Goal: Check status: Check status

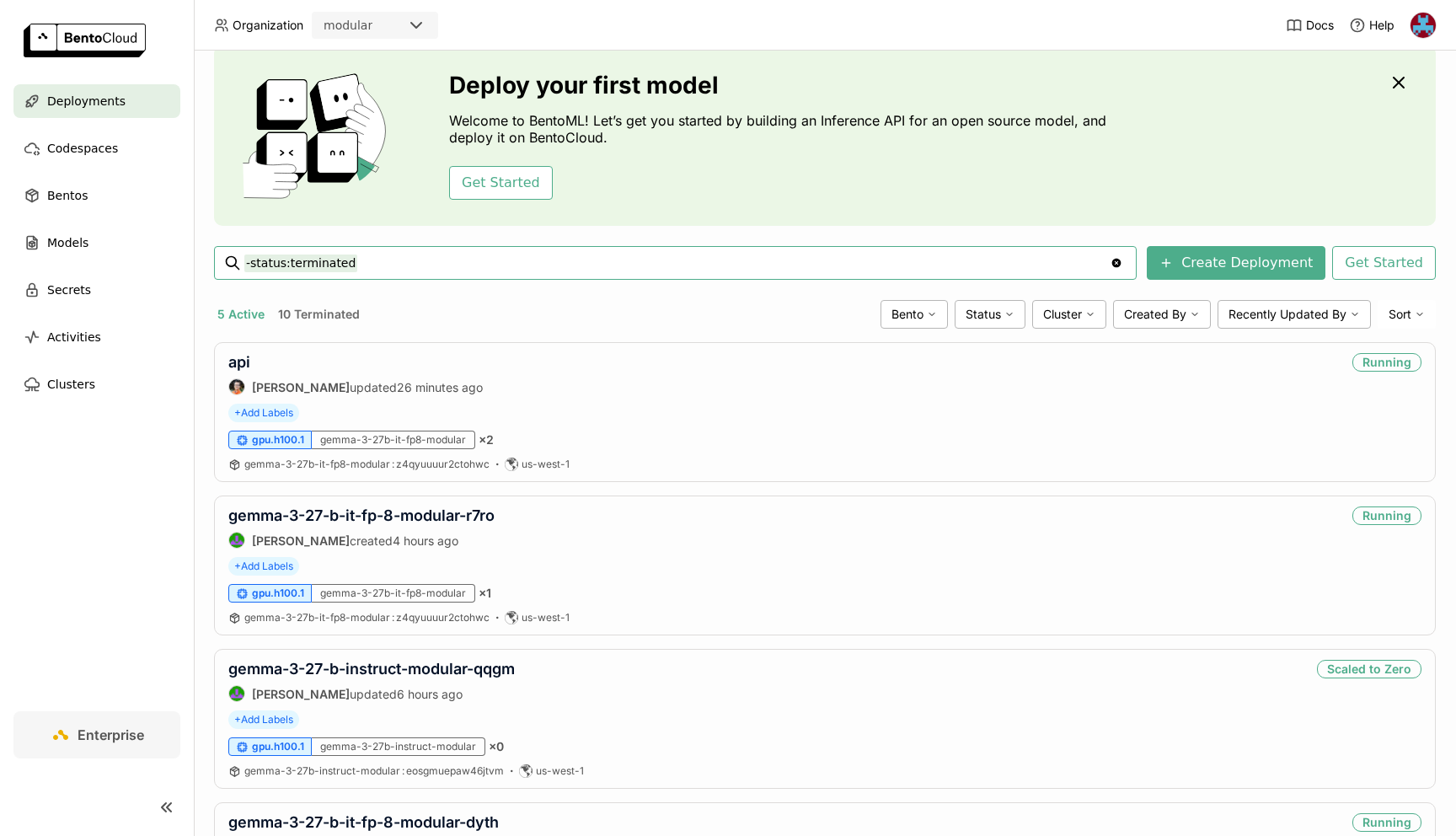
scroll to position [58, 0]
click at [246, 360] on link "api" at bounding box center [240, 362] width 22 height 18
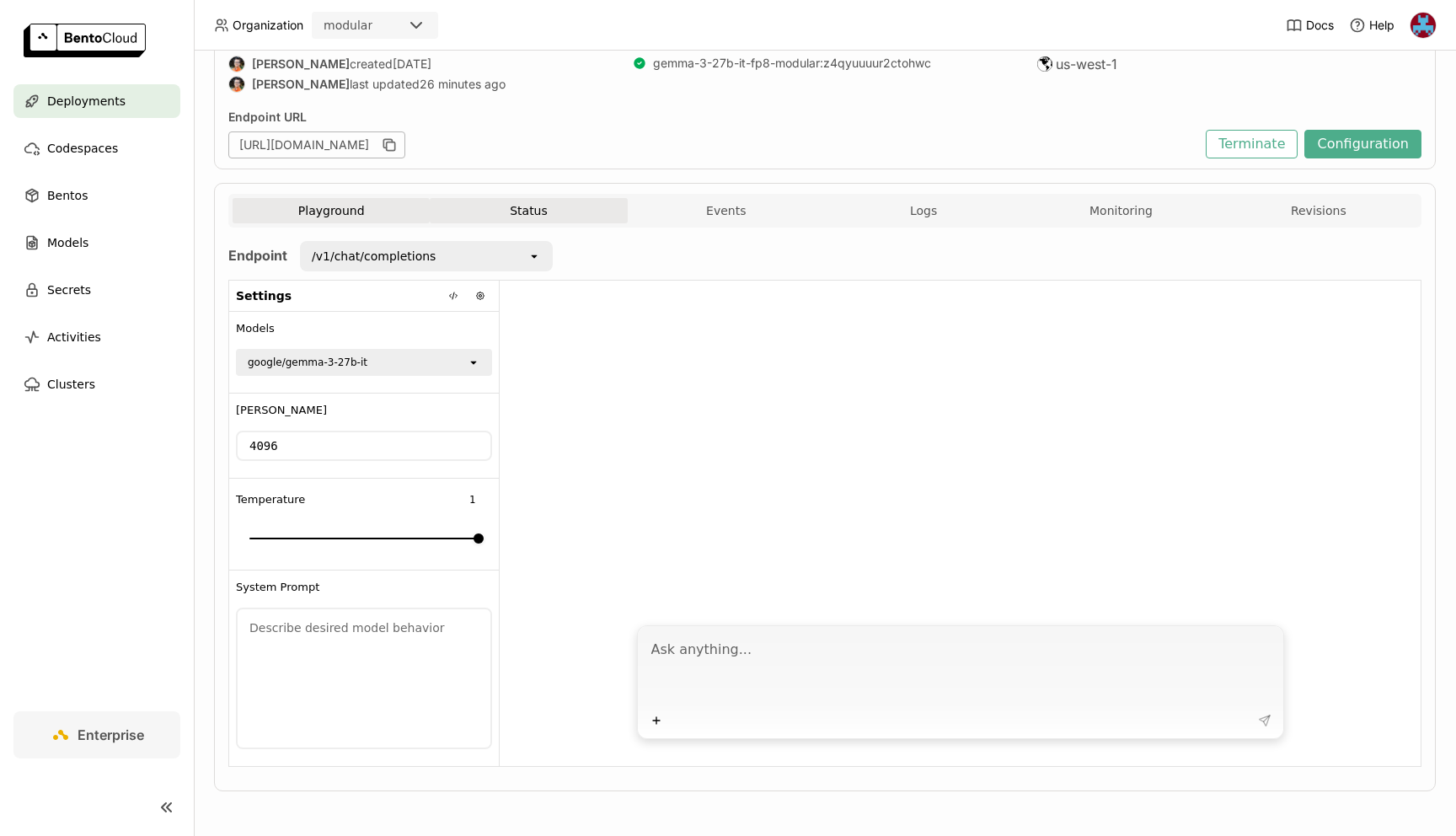
click at [508, 201] on button "Status" at bounding box center [528, 211] width 197 height 26
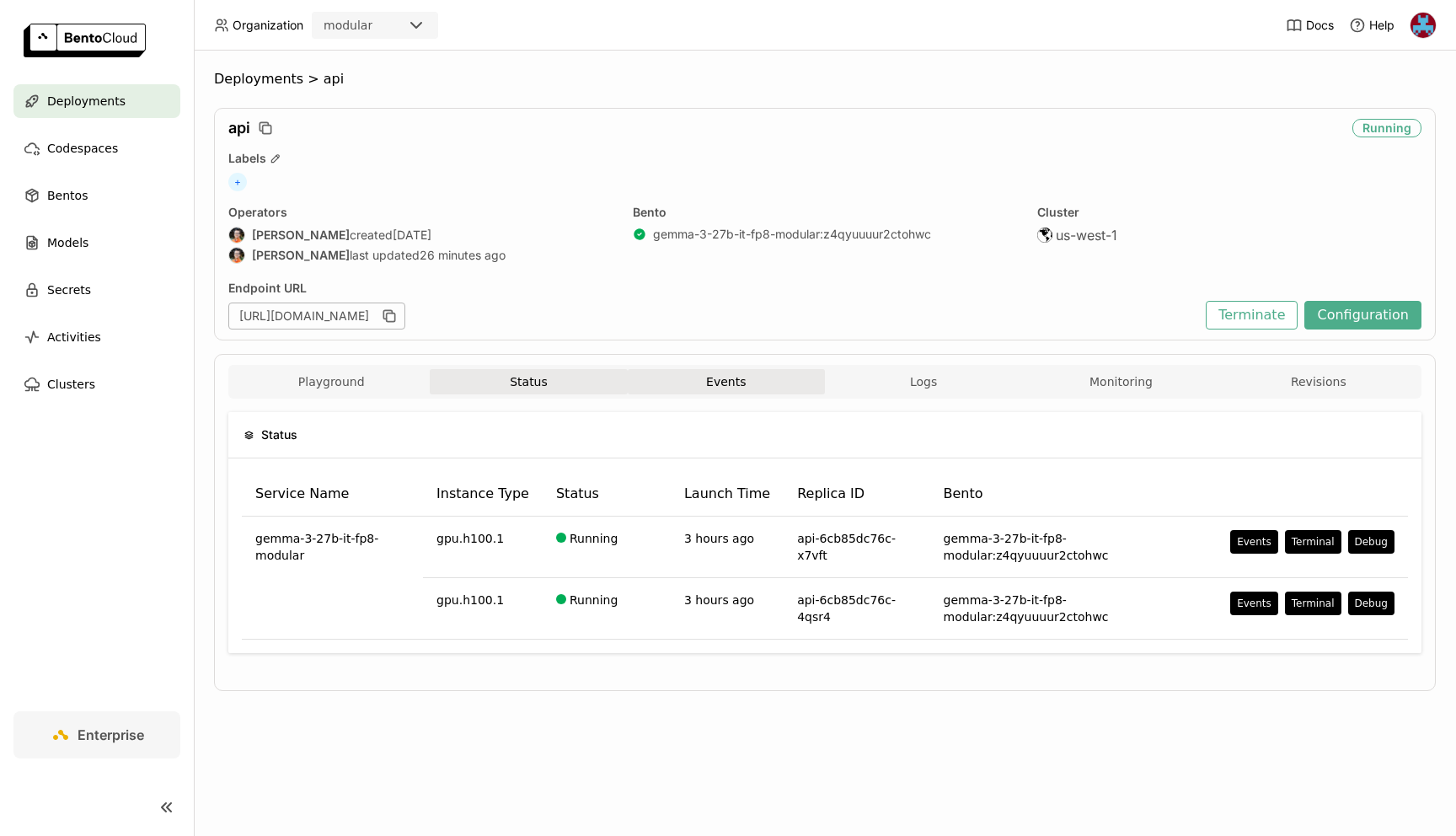
click at [722, 384] on button "Events" at bounding box center [726, 382] width 197 height 26
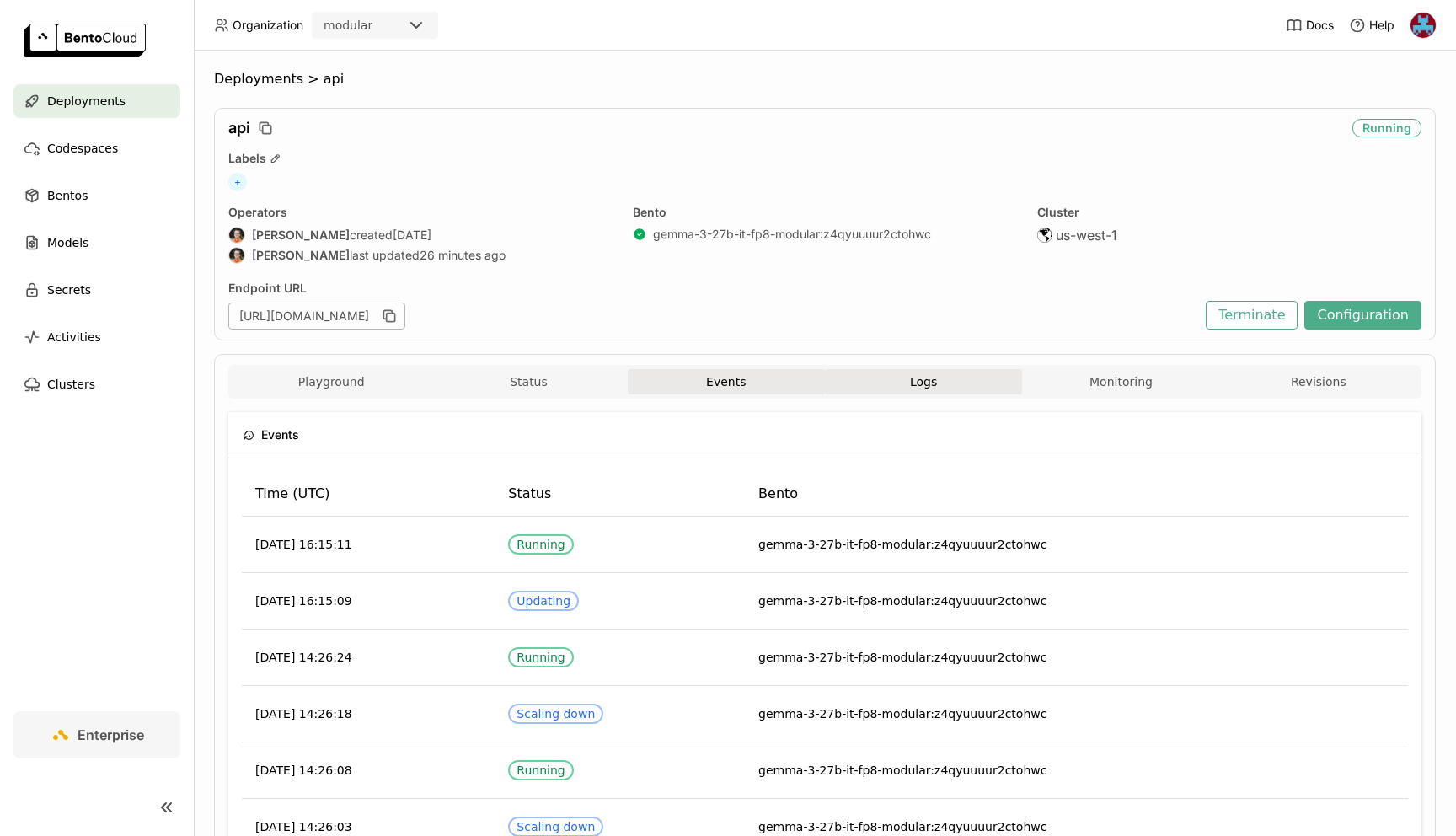
click at [933, 370] on button "Logs" at bounding box center [923, 382] width 197 height 26
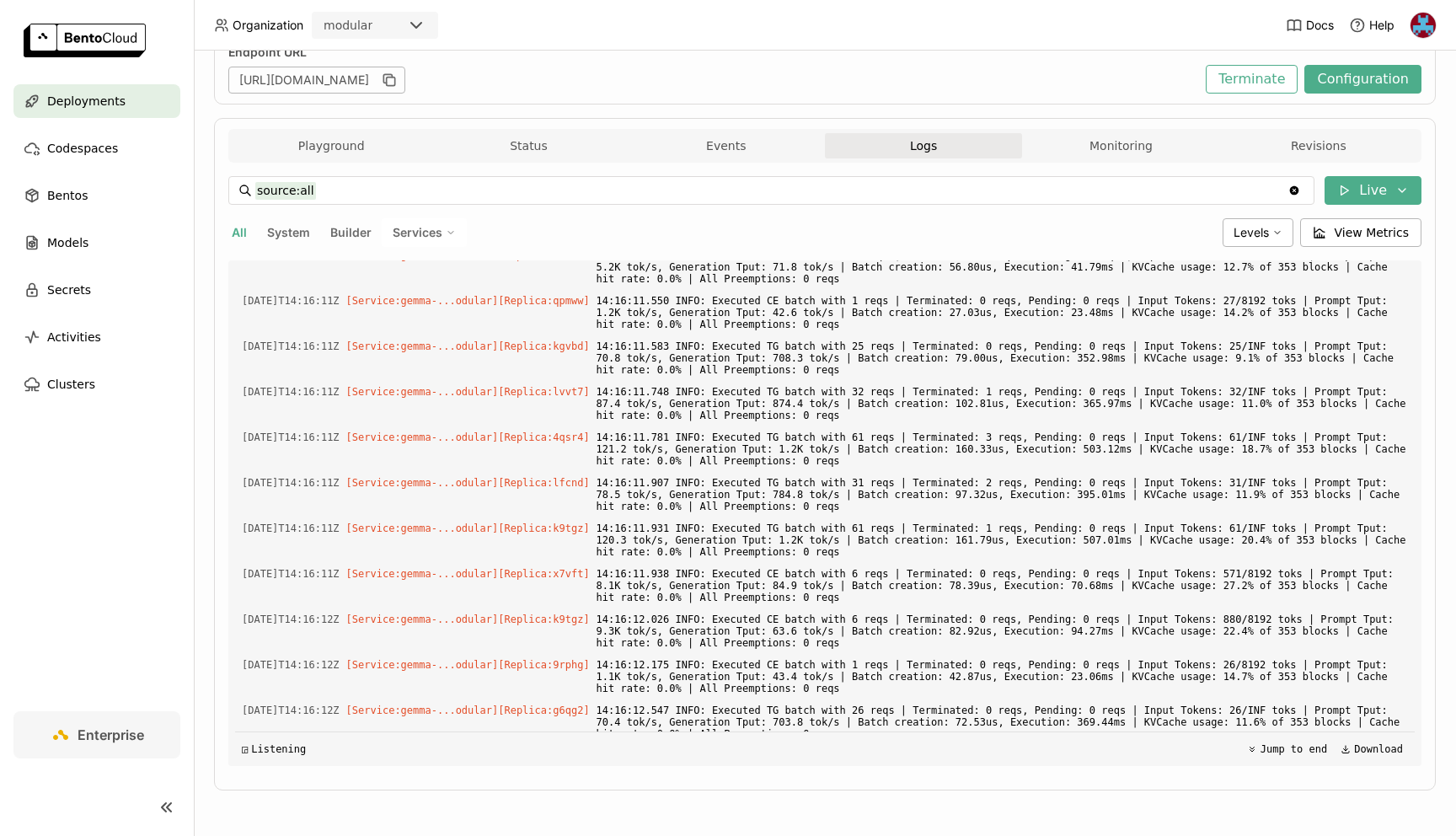
scroll to position [718, 0]
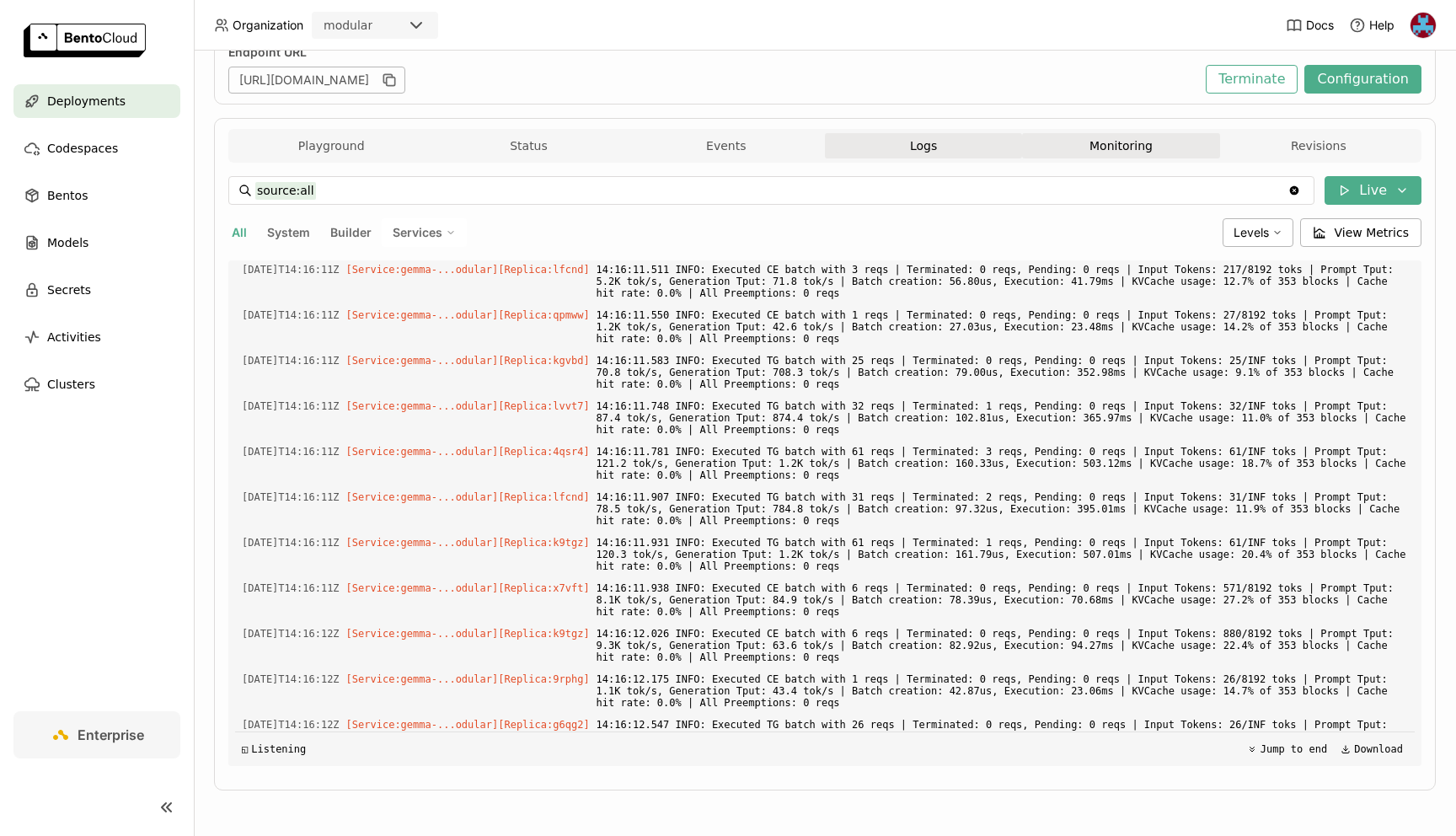
click at [1096, 133] on button "Monitoring" at bounding box center [1120, 146] width 197 height 26
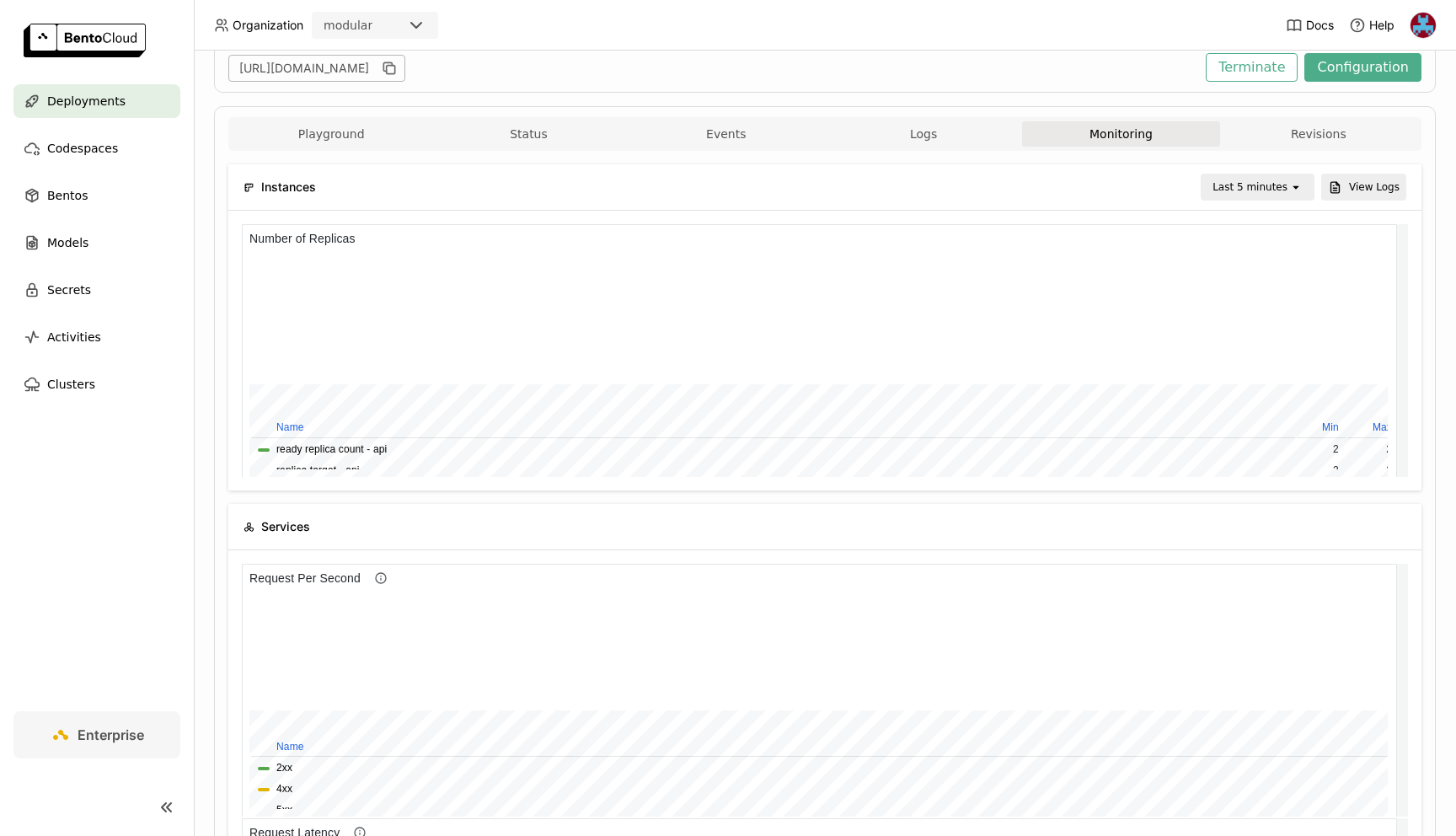
click at [1290, 189] on icon "open" at bounding box center [1297, 187] width 14 height 14
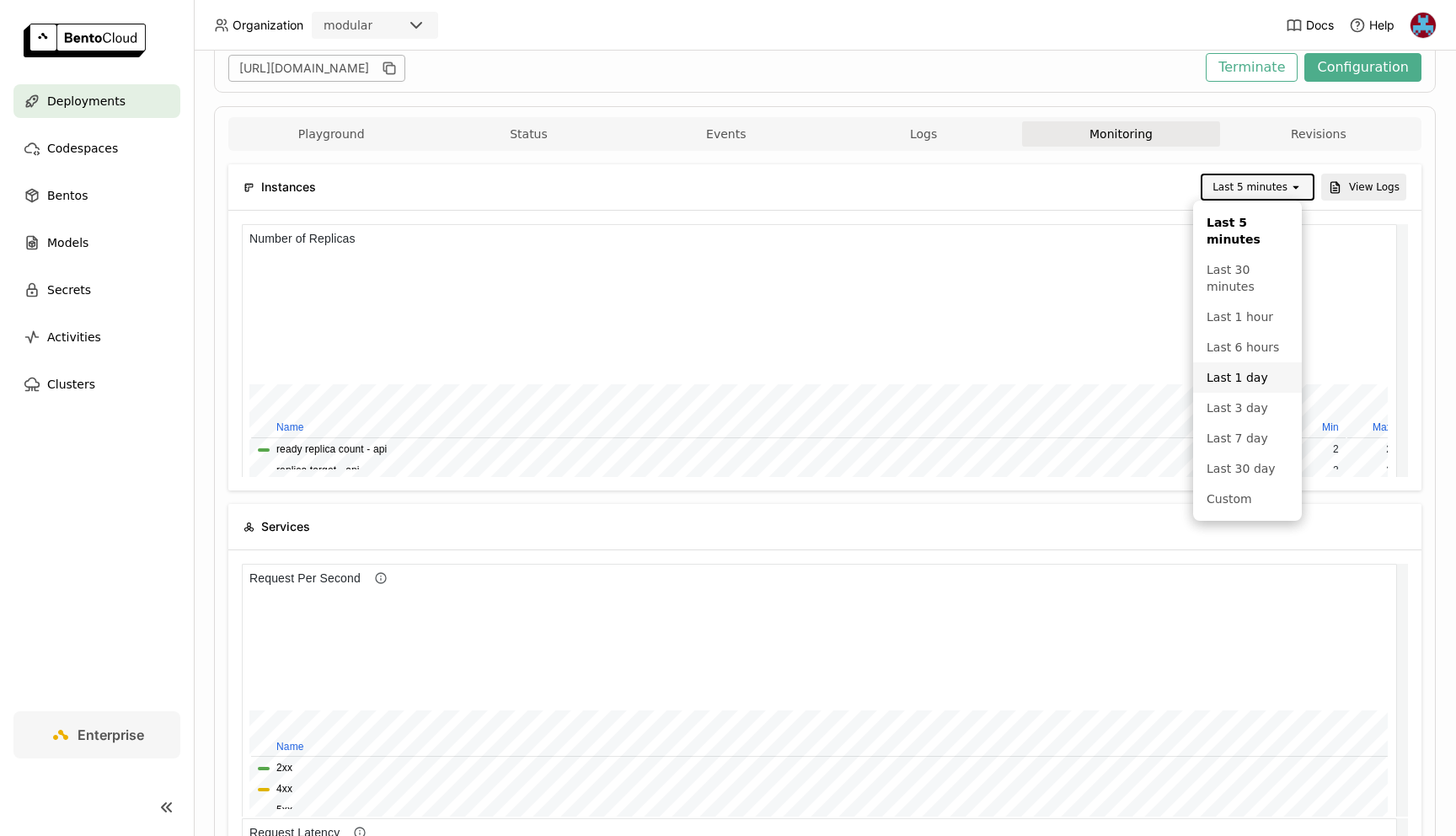
click at [1256, 370] on div "Last 1 day" at bounding box center [1247, 377] width 82 height 17
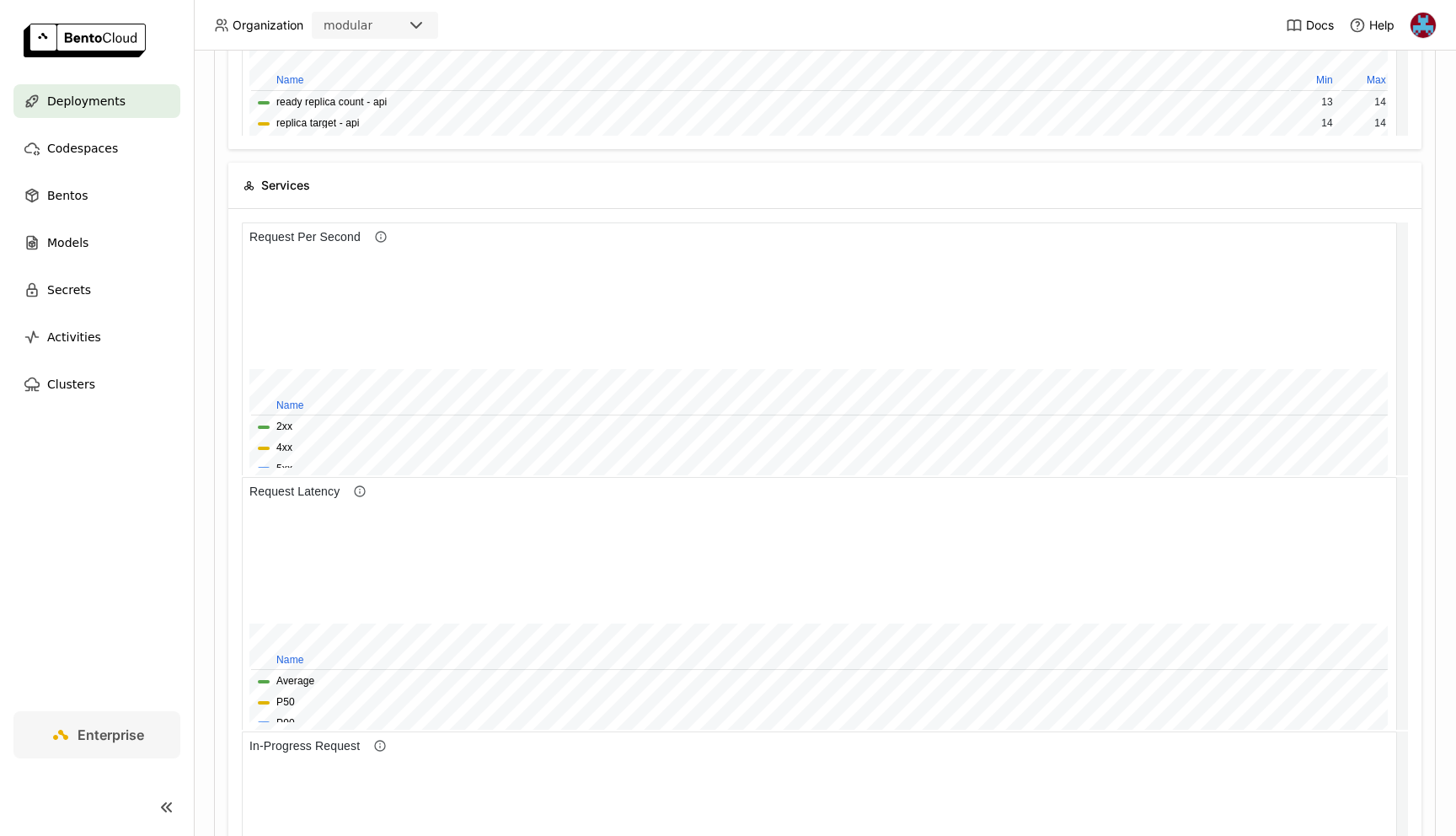
scroll to position [133, 0]
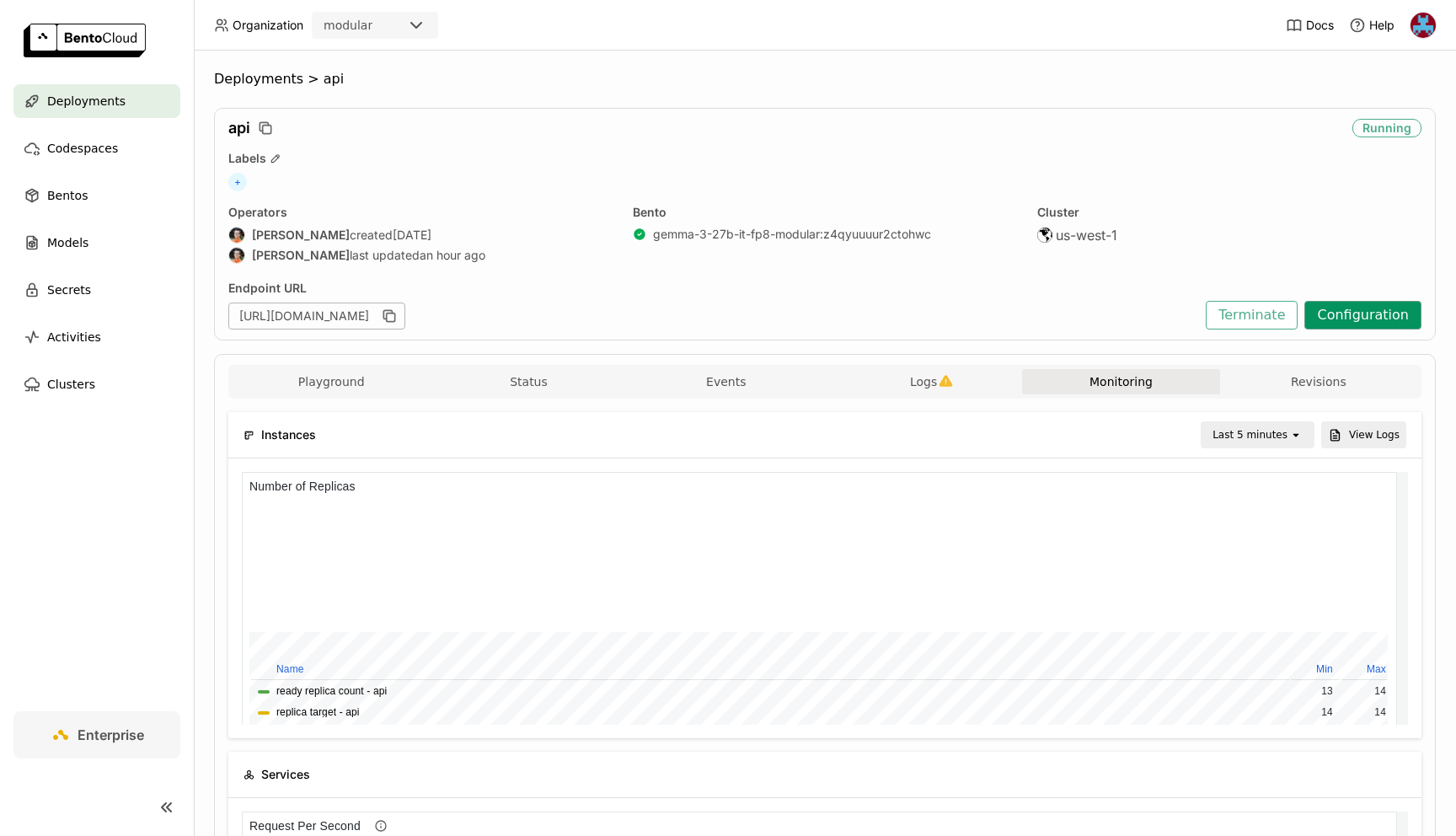
click at [1359, 311] on button "Configuration" at bounding box center [1363, 315] width 117 height 29
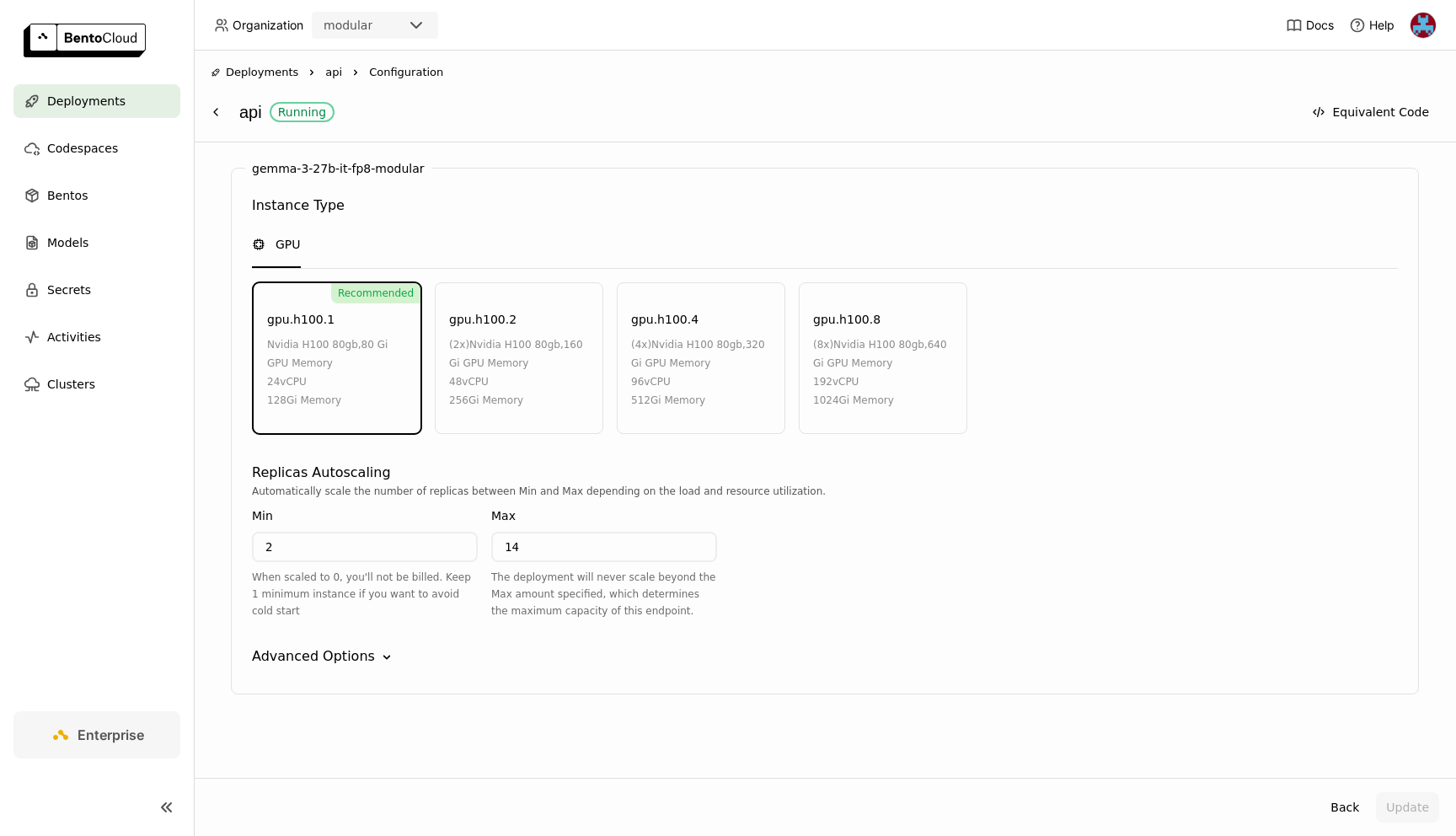
click at [378, 656] on icon "Down" at bounding box center [386, 657] width 17 height 17
